Goal: Task Accomplishment & Management: Use online tool/utility

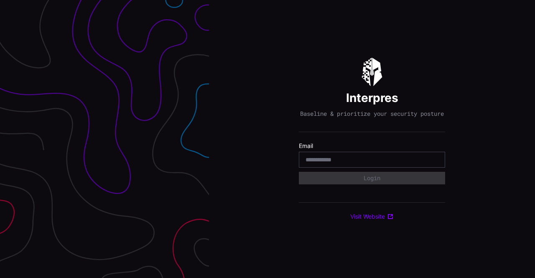
click at [349, 168] on div at bounding box center [372, 160] width 146 height 16
click at [344, 162] on input "email" at bounding box center [372, 160] width 133 height 8
type input "**********"
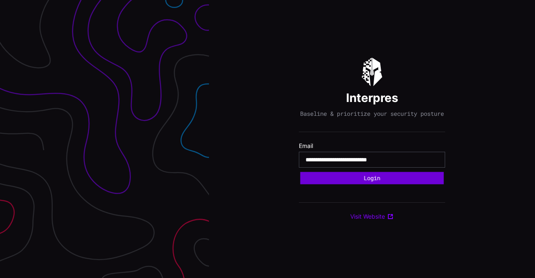
click at [364, 183] on button "Login" at bounding box center [371, 178] width 143 height 13
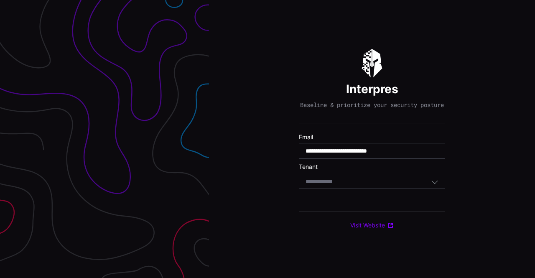
click at [361, 186] on div "Select Tenant" at bounding box center [368, 182] width 125 height 8
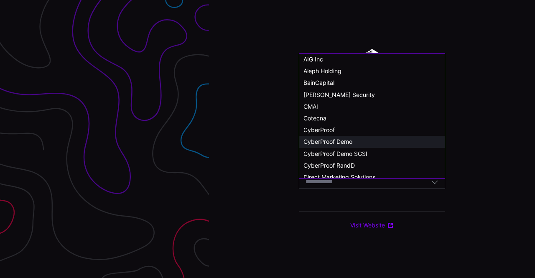
click at [346, 145] on span "CyberProof Demo" at bounding box center [328, 141] width 49 height 7
